Goal: Register for event/course

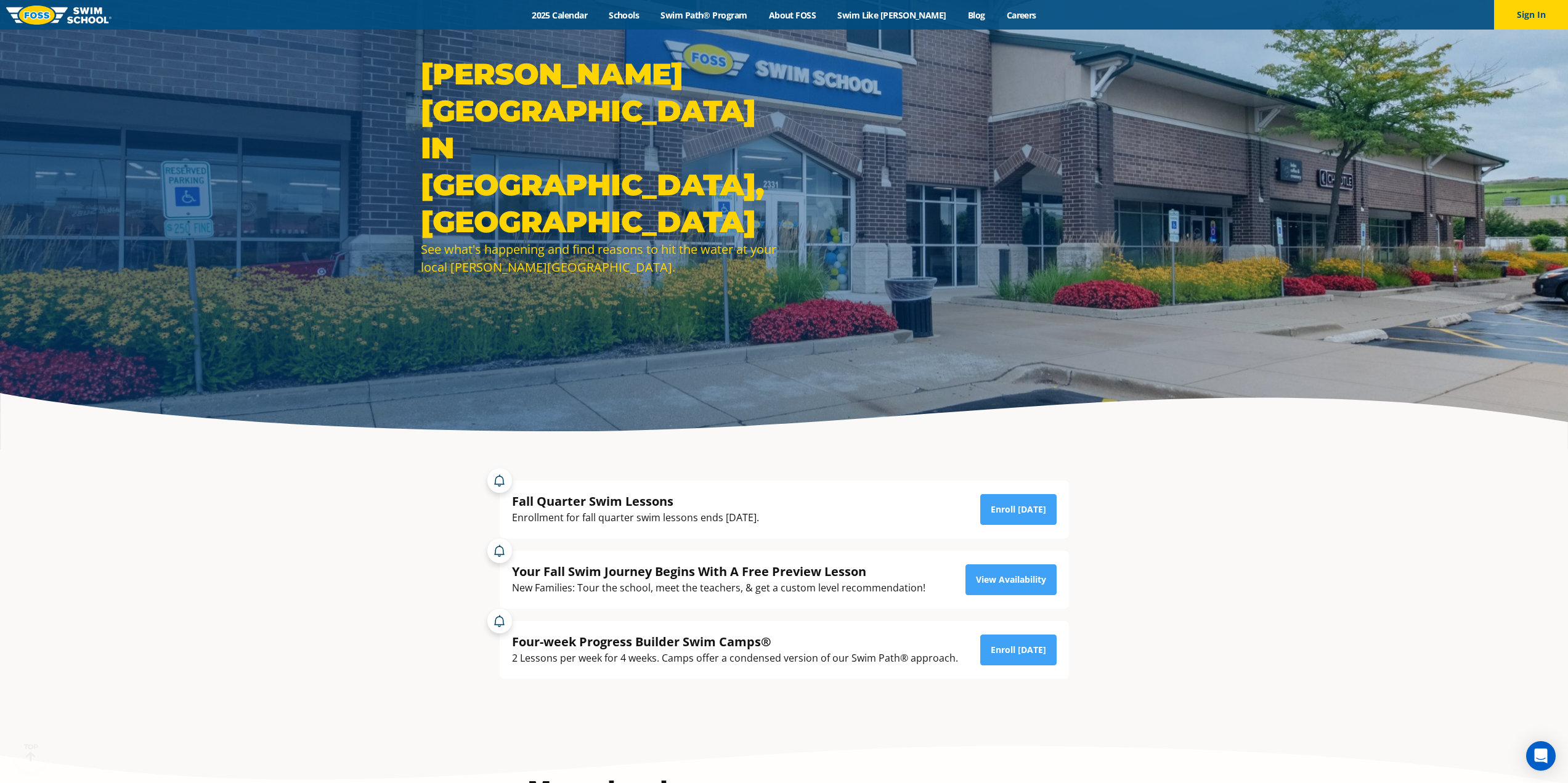
scroll to position [124, 0]
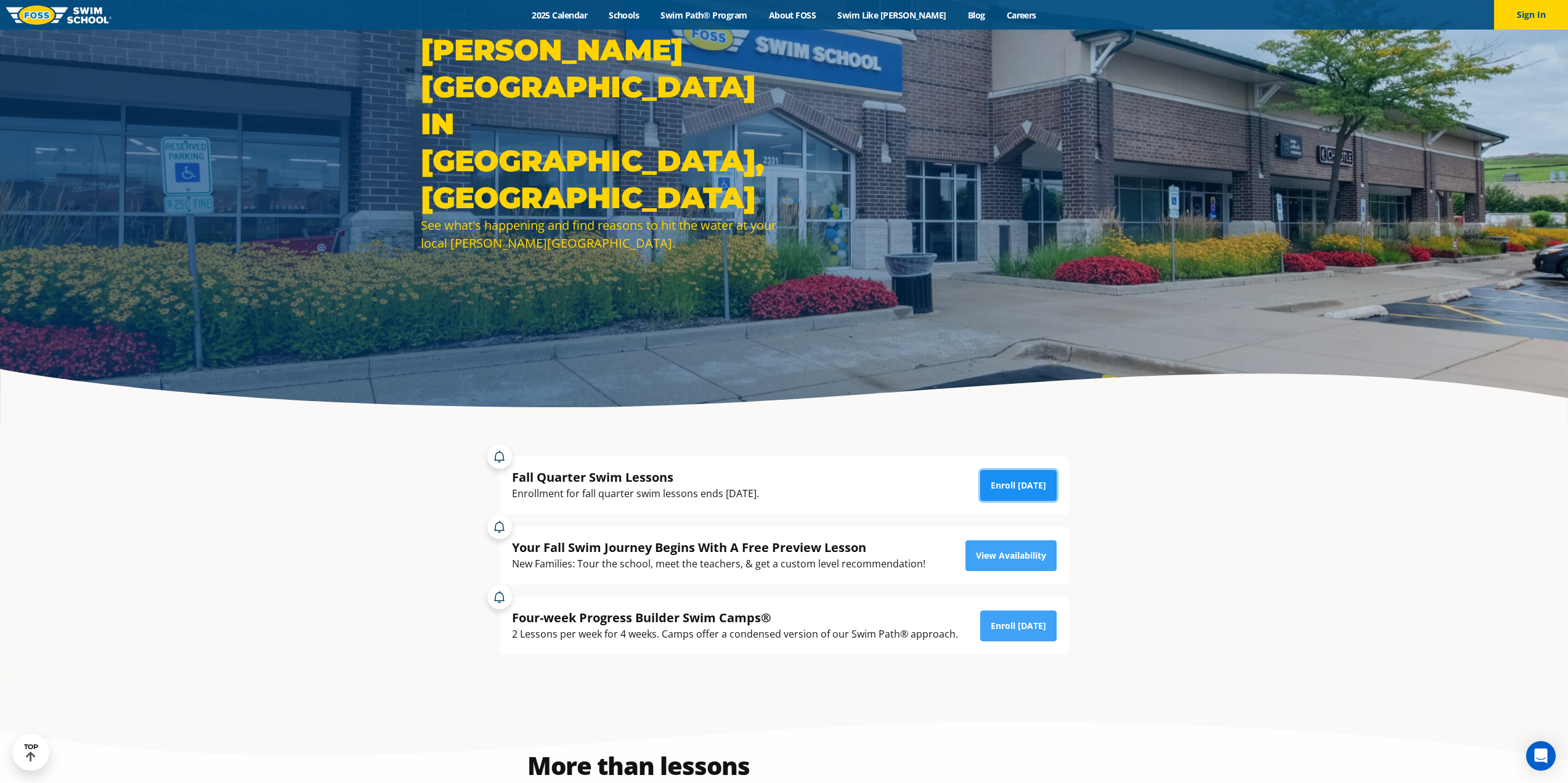
click at [1026, 488] on link "Enroll [DATE]" at bounding box center [1018, 485] width 76 height 30
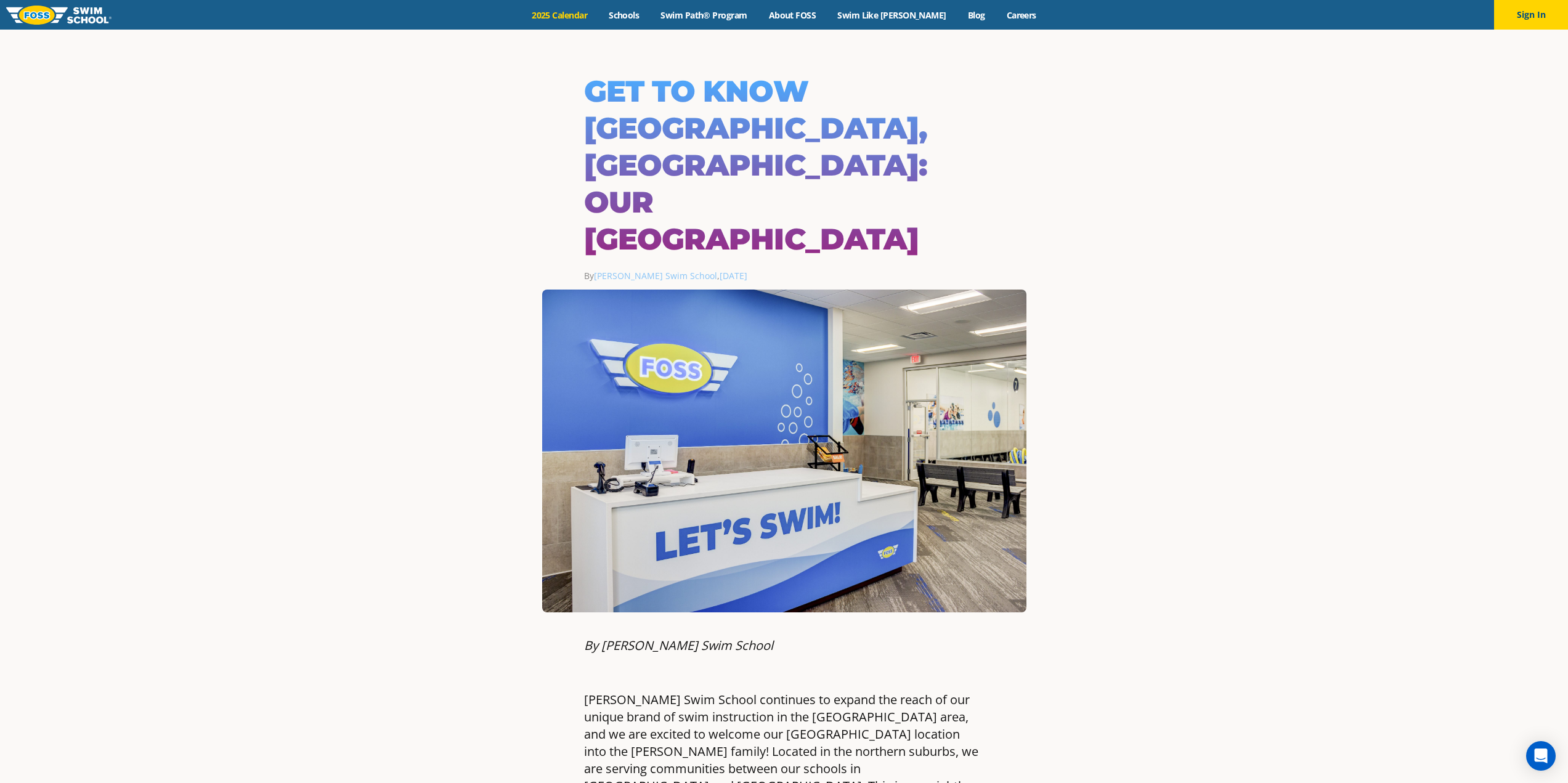
click at [583, 13] on link "2025 Calendar" at bounding box center [559, 15] width 77 height 12
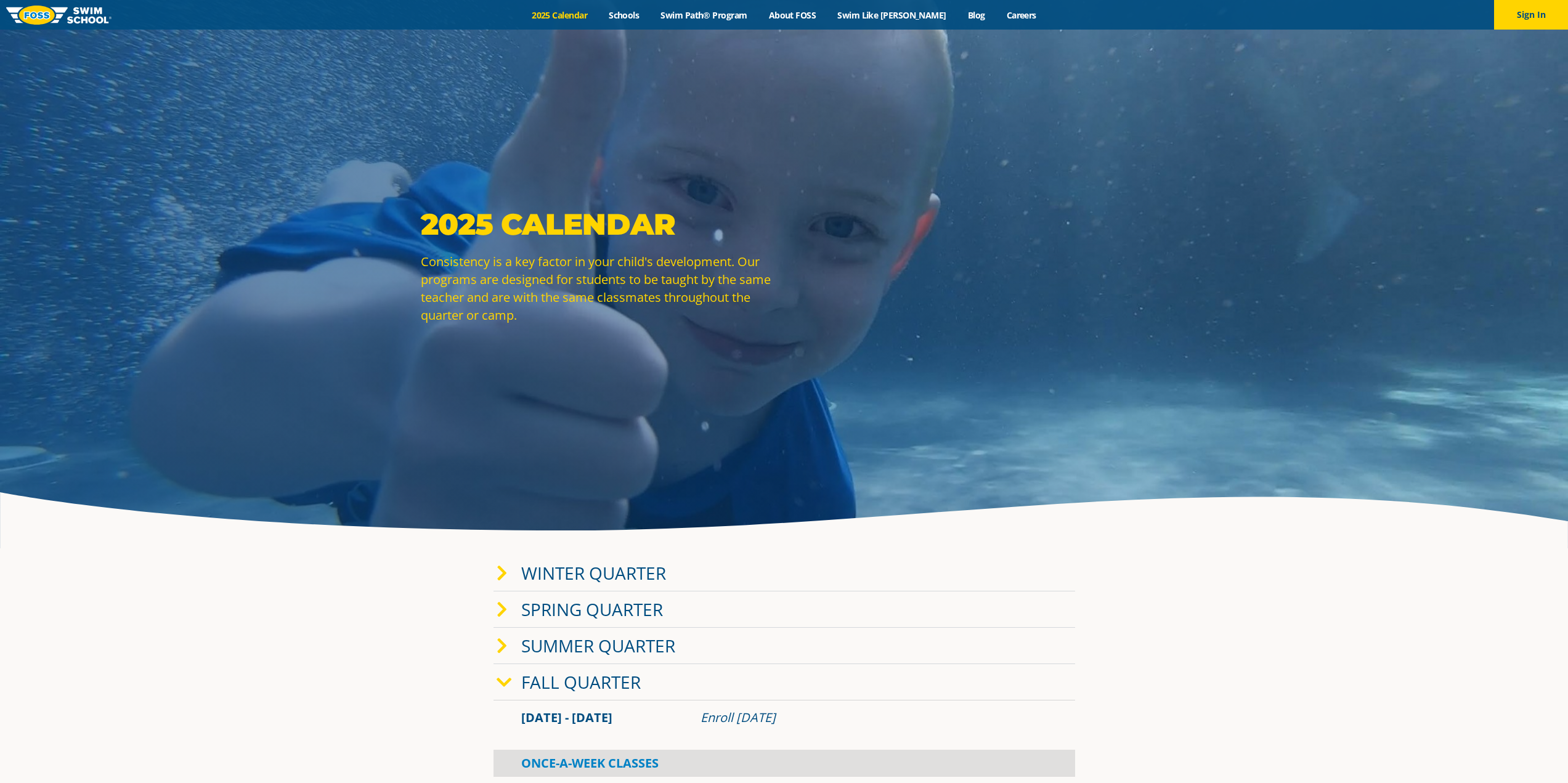
click at [588, 578] on link "Winter Quarter" at bounding box center [593, 572] width 144 height 23
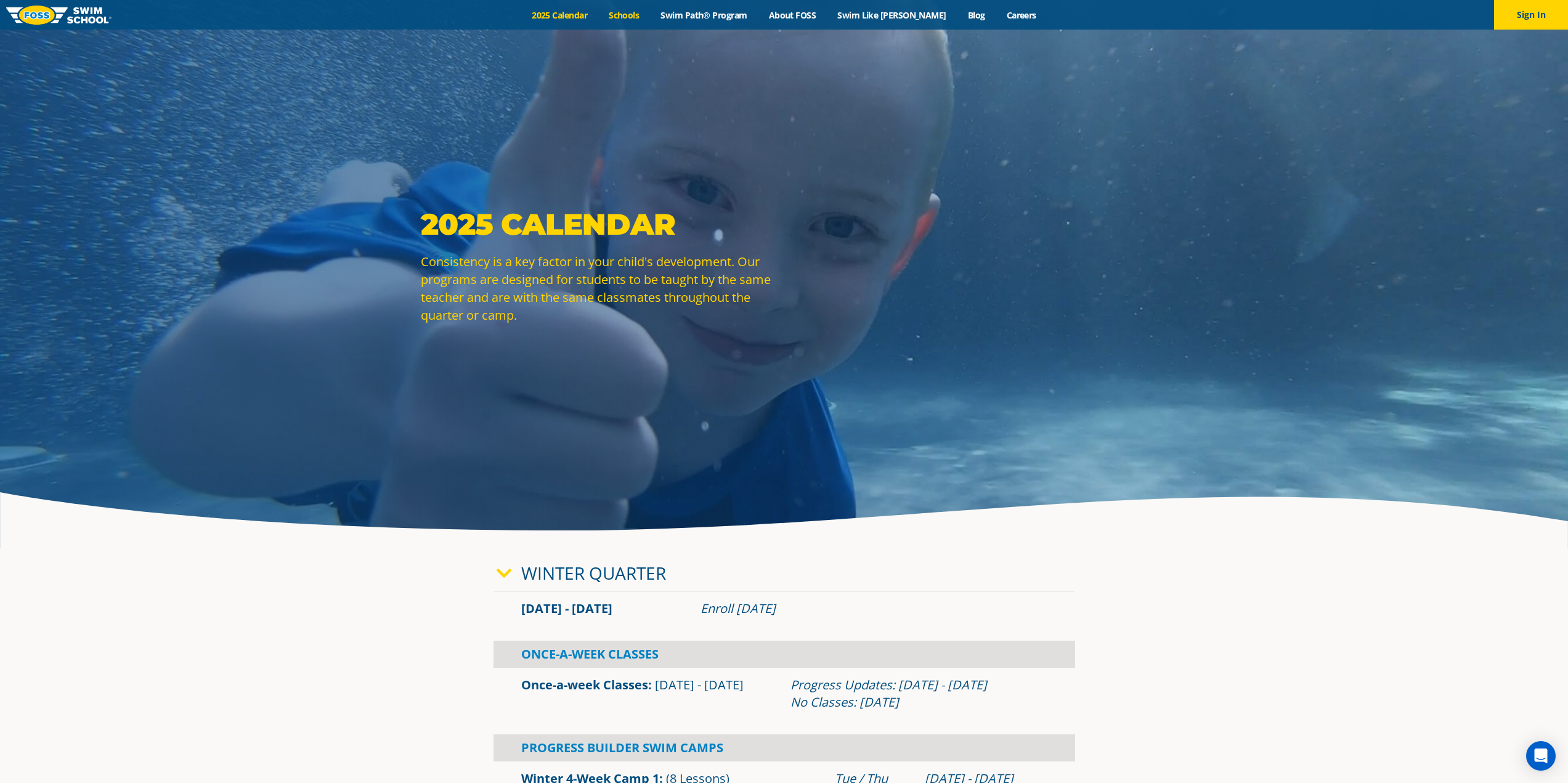
click at [645, 13] on link "Schools" at bounding box center [624, 15] width 51 height 12
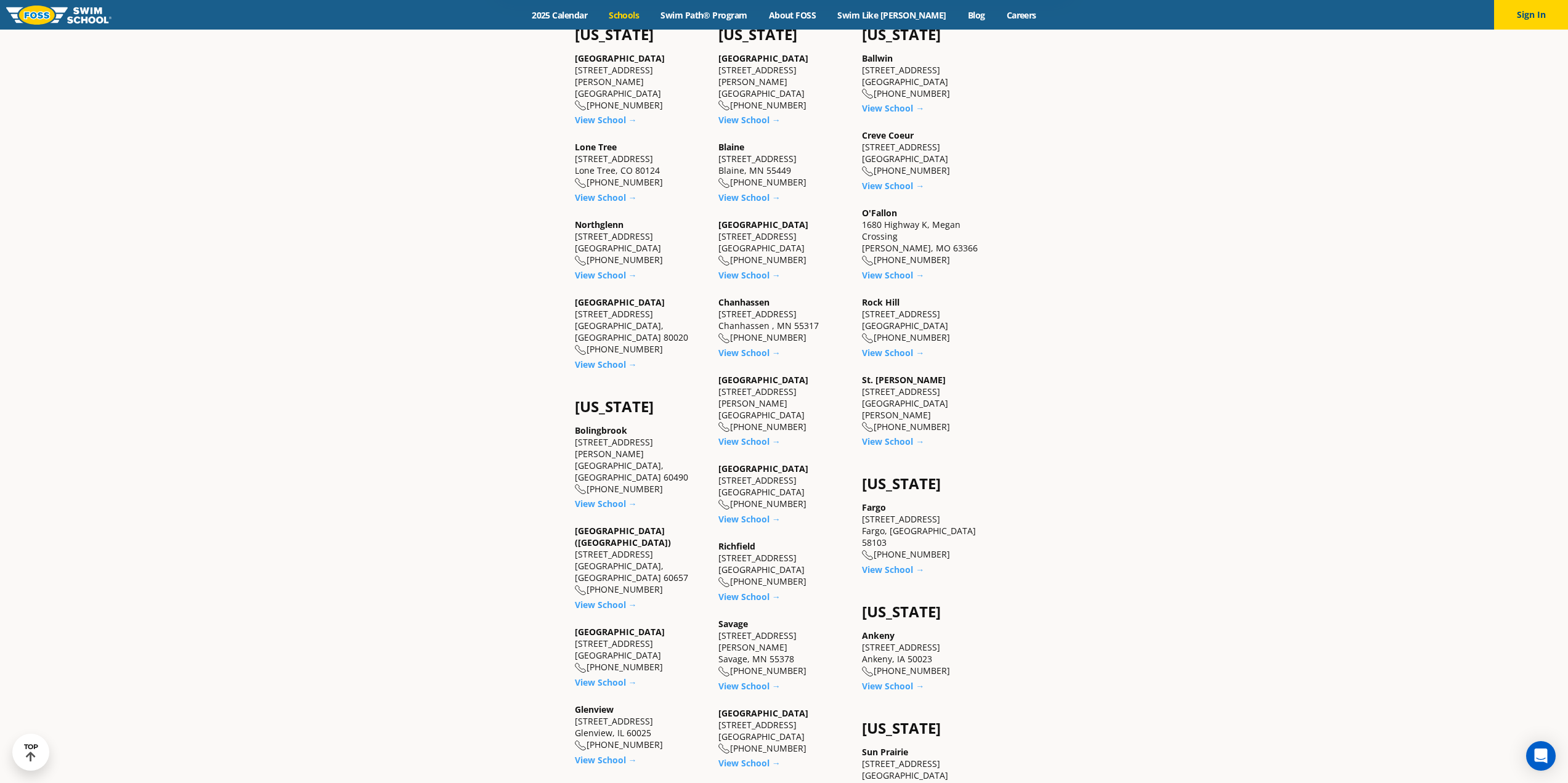
scroll to position [801, 0]
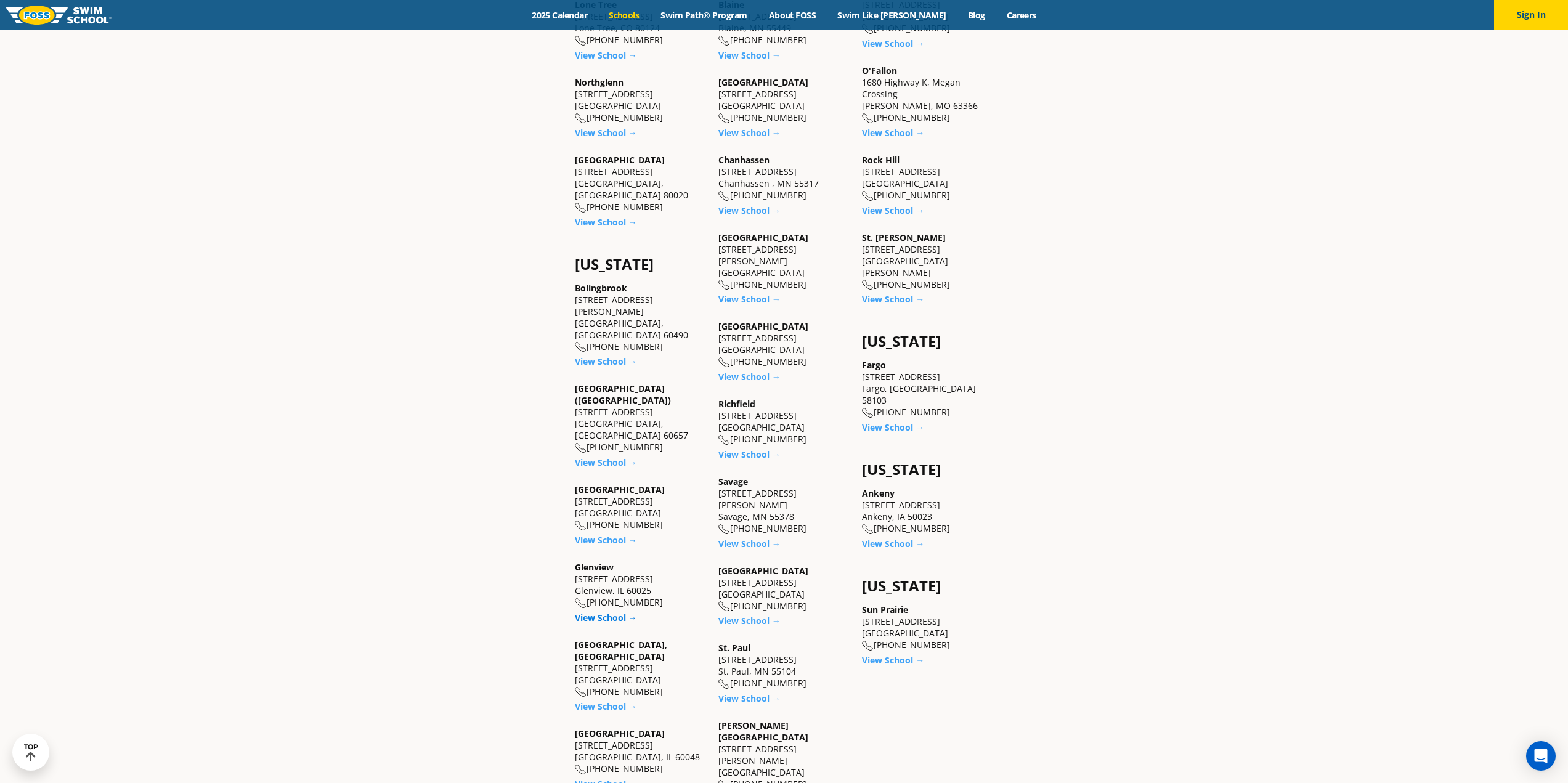
click at [600, 611] on link "View School →" at bounding box center [606, 617] width 63 height 12
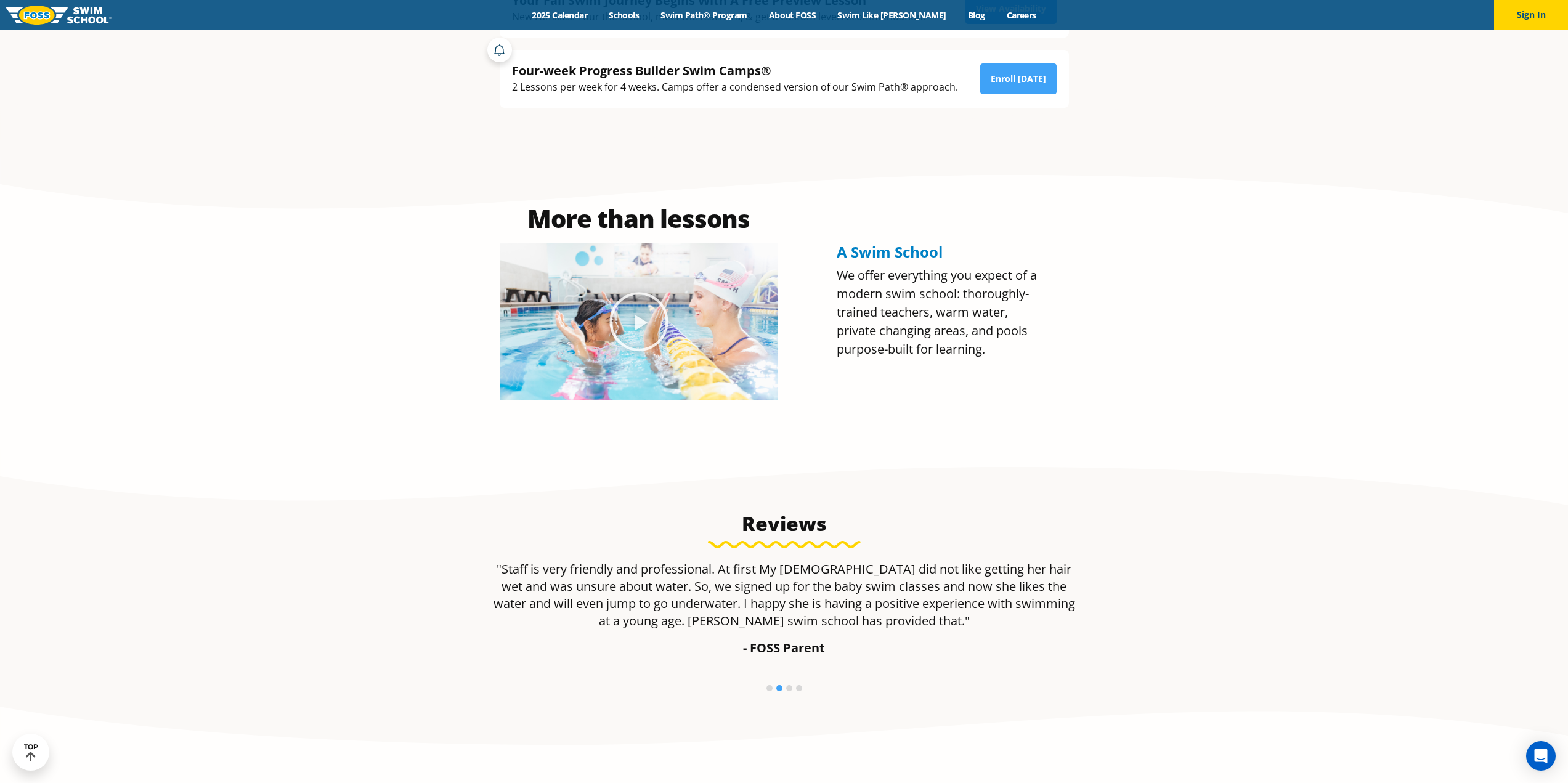
scroll to position [431, 0]
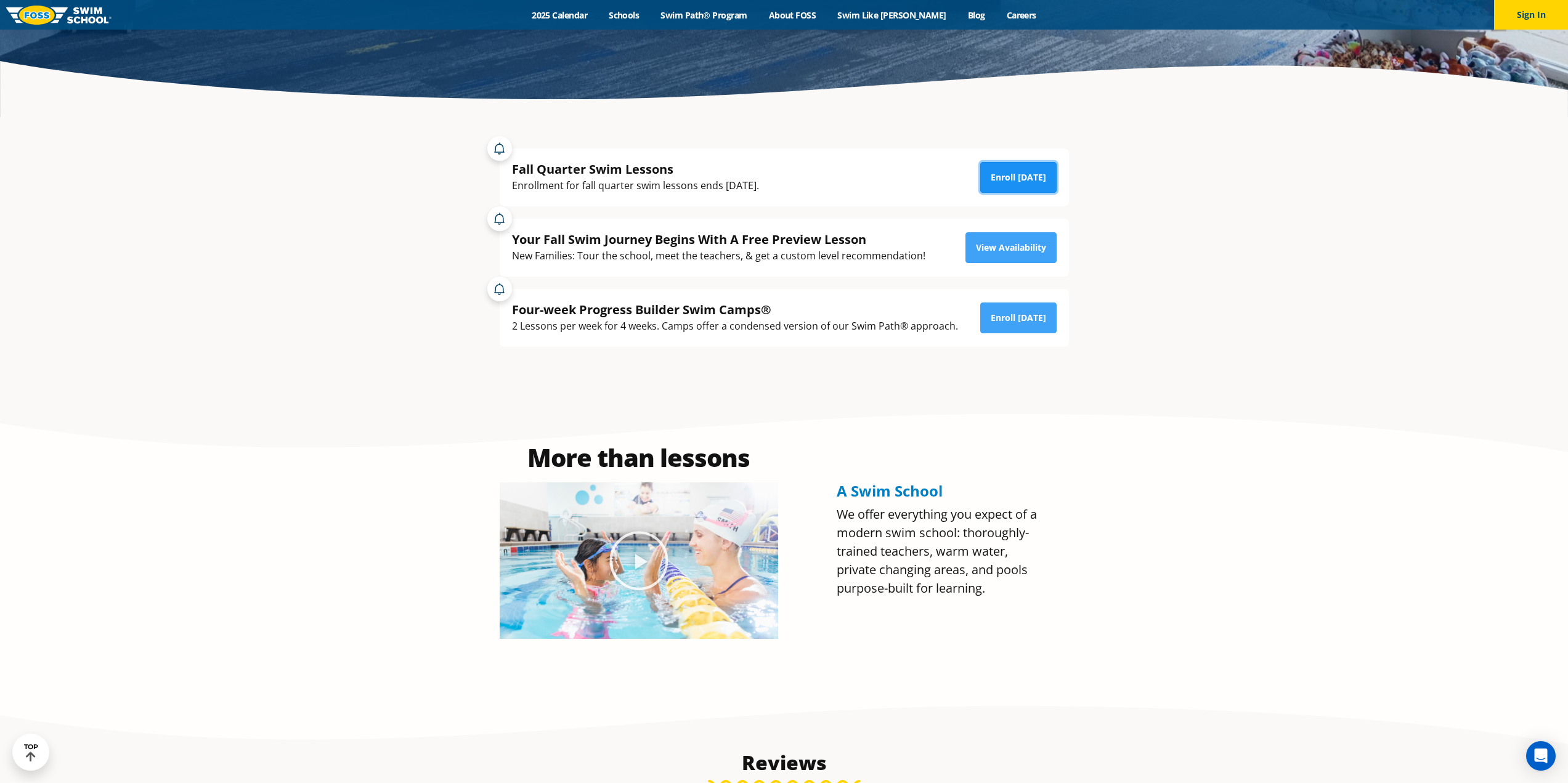
click at [1021, 171] on link "Enroll Today" at bounding box center [1018, 177] width 76 height 30
